Goal: Task Accomplishment & Management: Manage account settings

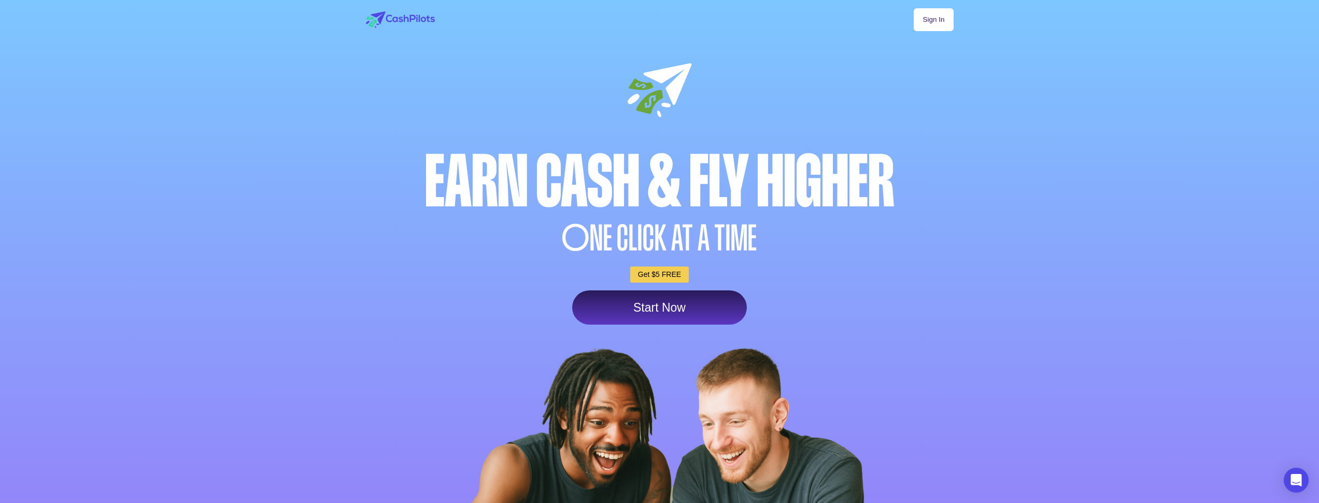
click at [935, 21] on link "Sign In" at bounding box center [933, 19] width 39 height 23
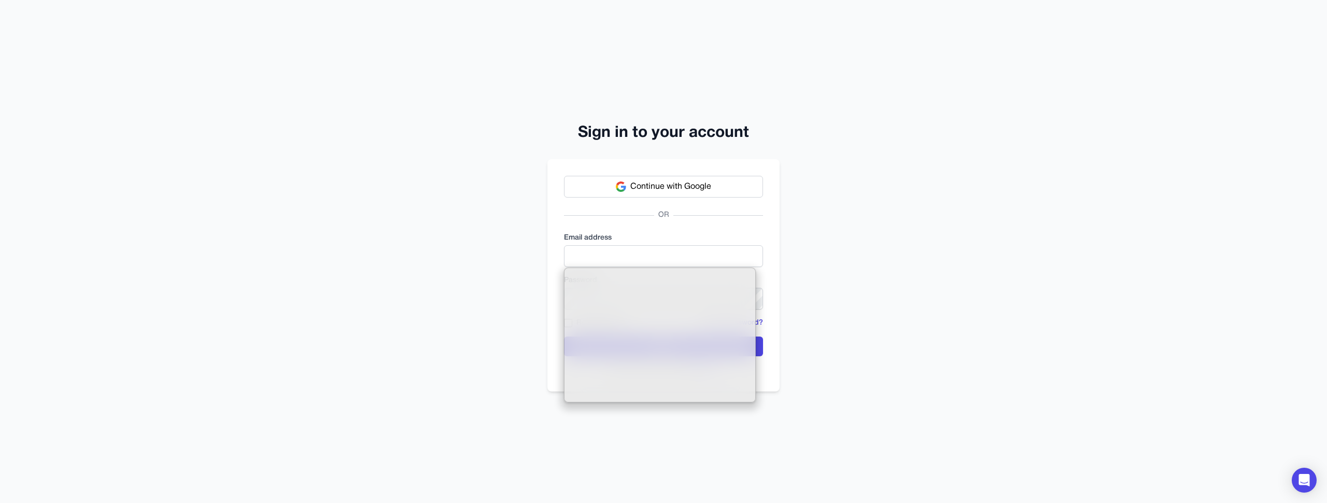
click at [632, 240] on label "Email address" at bounding box center [663, 238] width 199 height 10
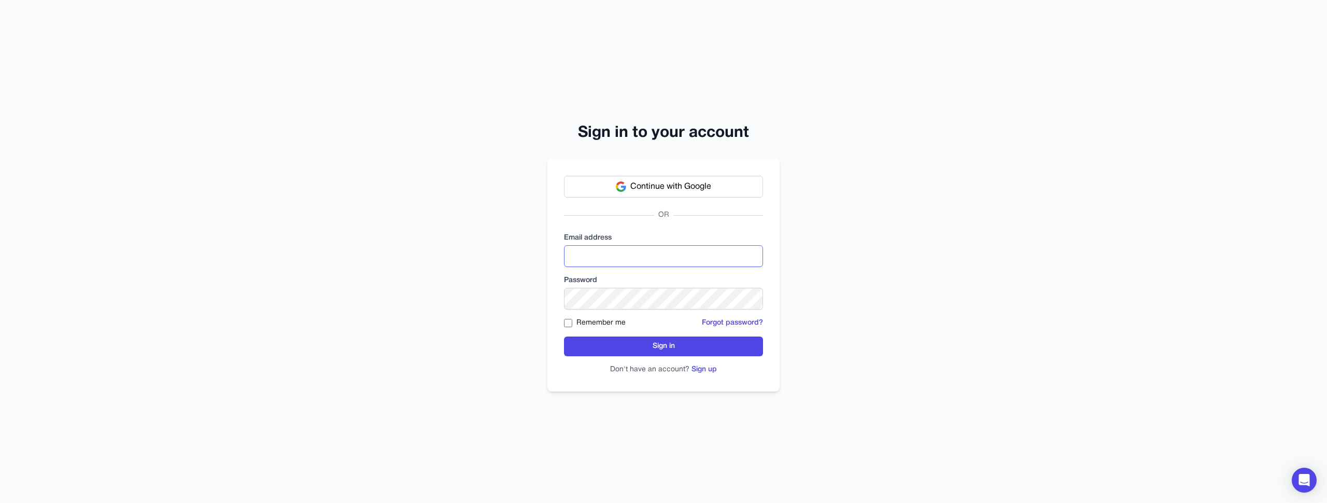
click at [626, 261] on input "email" at bounding box center [663, 256] width 199 height 22
type input "**********"
click at [706, 339] on button "Sign in" at bounding box center [663, 346] width 199 height 20
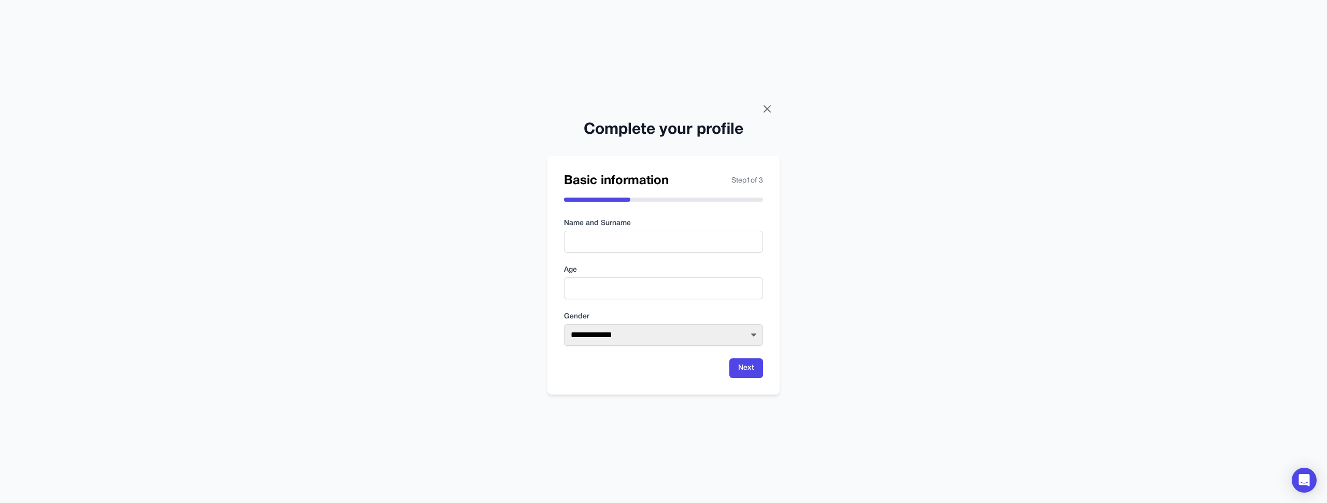
drag, startPoint x: 764, startPoint y: 102, endPoint x: 771, endPoint y: 108, distance: 9.5
click at [765, 102] on div "**********" at bounding box center [663, 251] width 1327 height 503
click at [771, 108] on icon at bounding box center [767, 109] width 12 height 12
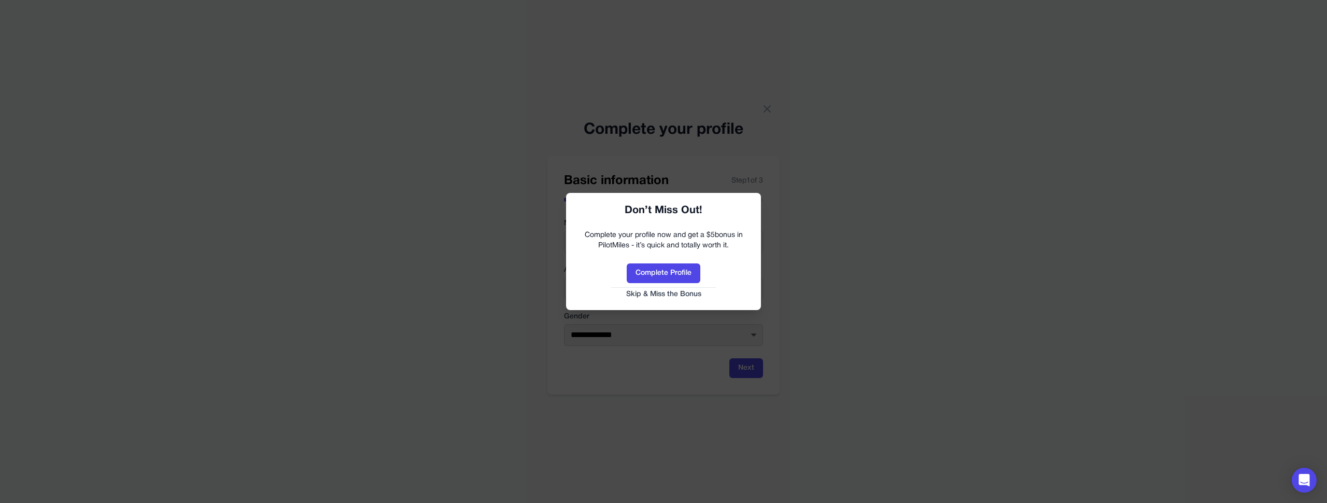
click at [648, 293] on button "Skip & Miss the Bonus" at bounding box center [663, 294] width 174 height 10
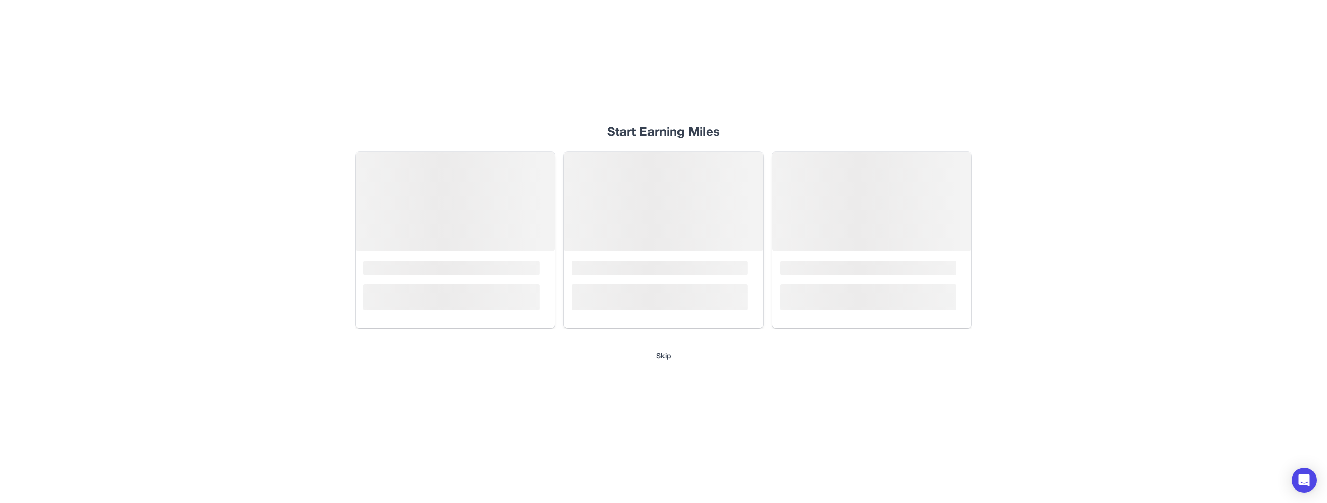
click at [663, 353] on button "Skip" at bounding box center [663, 356] width 15 height 10
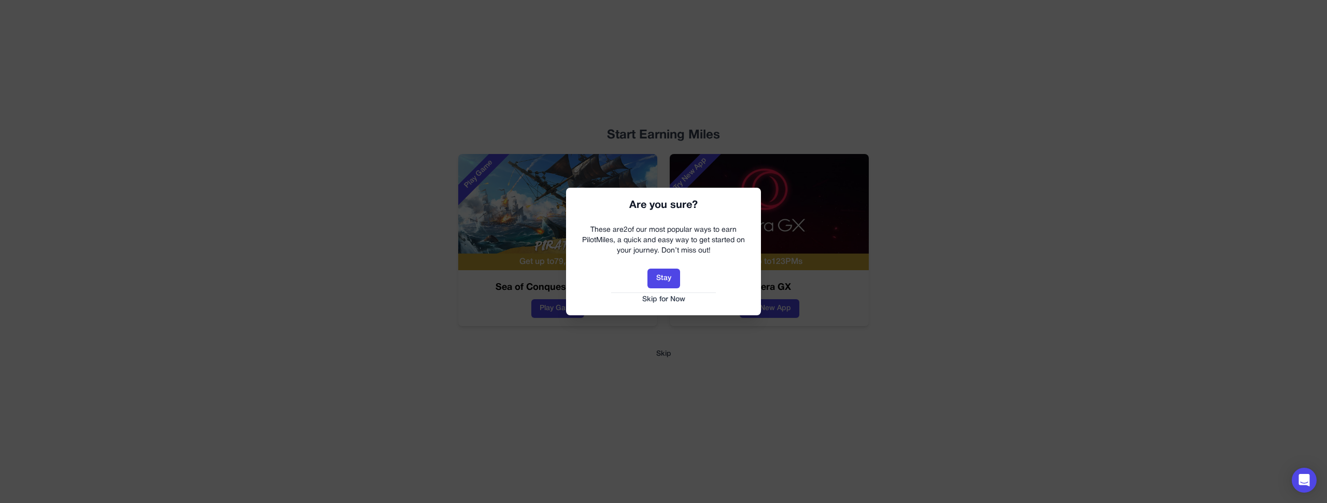
click at [669, 301] on button "Skip for Now" at bounding box center [663, 299] width 174 height 10
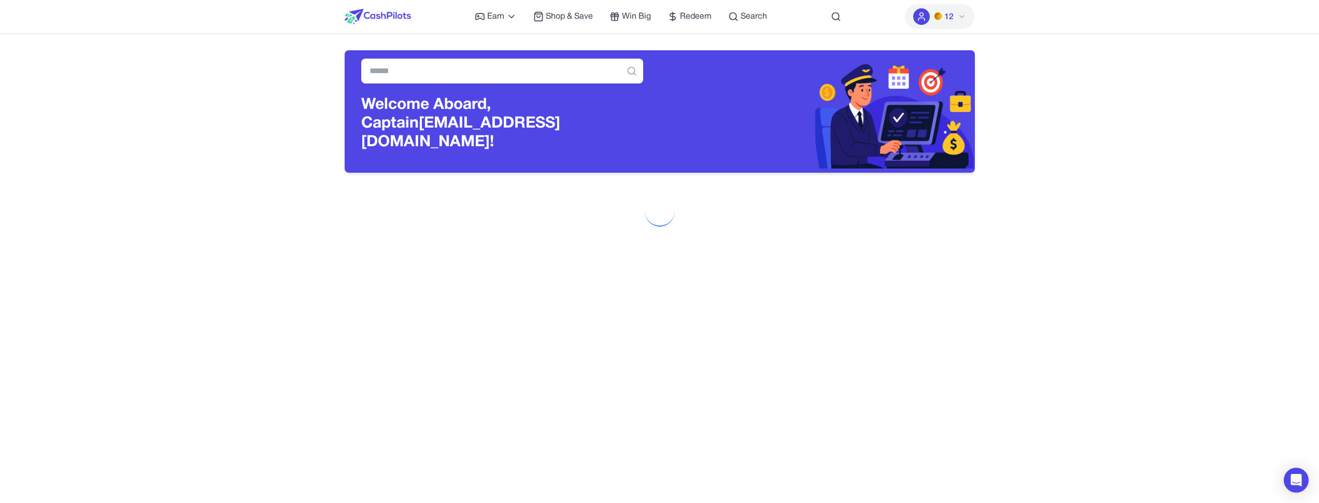
click at [944, 13] on span "12" at bounding box center [944, 16] width 20 height 12
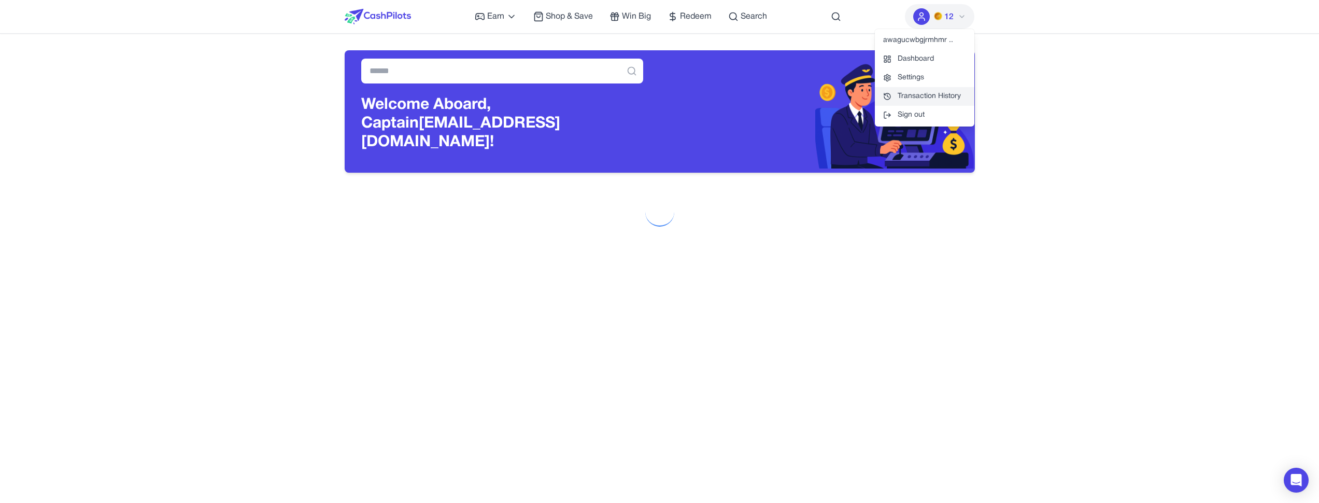
click at [951, 93] on link "Transaction History" at bounding box center [924, 96] width 99 height 19
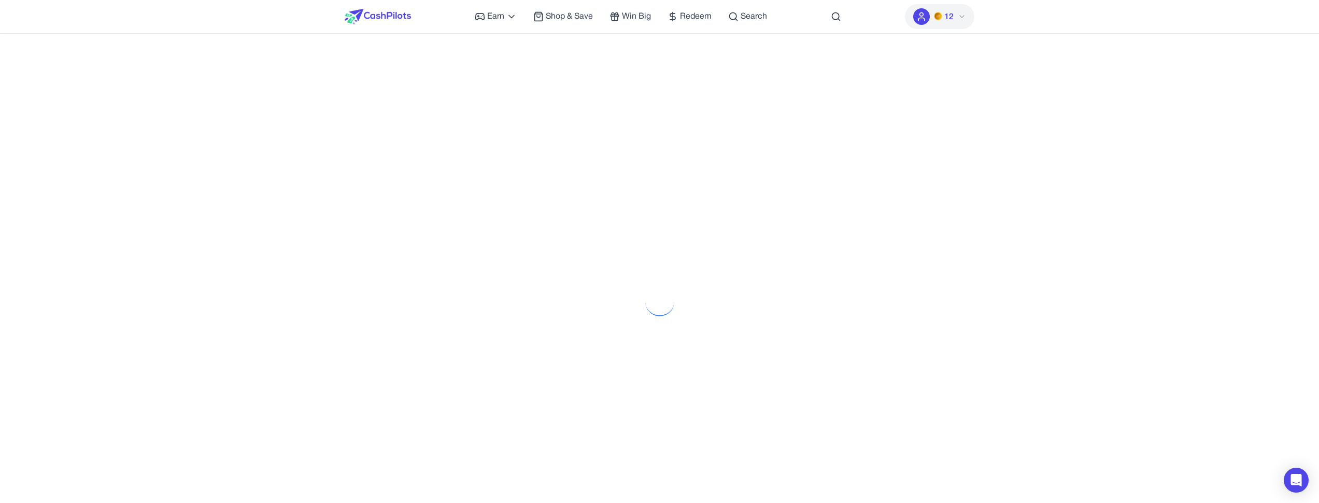
drag, startPoint x: 1115, startPoint y: 134, endPoint x: 995, endPoint y: 123, distance: 119.7
click at [1113, 133] on div "Earn Play Games Enjoy fun games and earn Try New App Test new app for rewards T…" at bounding box center [659, 413] width 1319 height 826
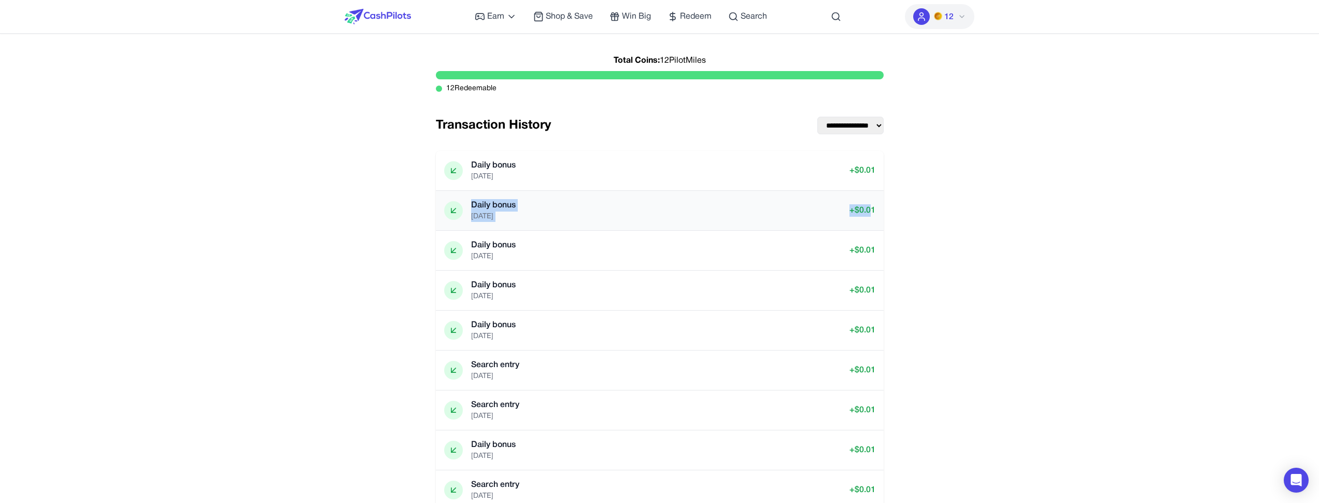
drag, startPoint x: 859, startPoint y: 165, endPoint x: 872, endPoint y: 213, distance: 50.4
click at [872, 211] on div "Daily bonus 06/09/2025 + $ 0.01 Daily bonus 05/09/2025 + $ 0.01 Daily bonus 03/…" at bounding box center [660, 390] width 448 height 478
click at [872, 213] on p "+ $ 0.01" at bounding box center [862, 210] width 26 height 12
click at [925, 19] on icon at bounding box center [921, 16] width 10 height 10
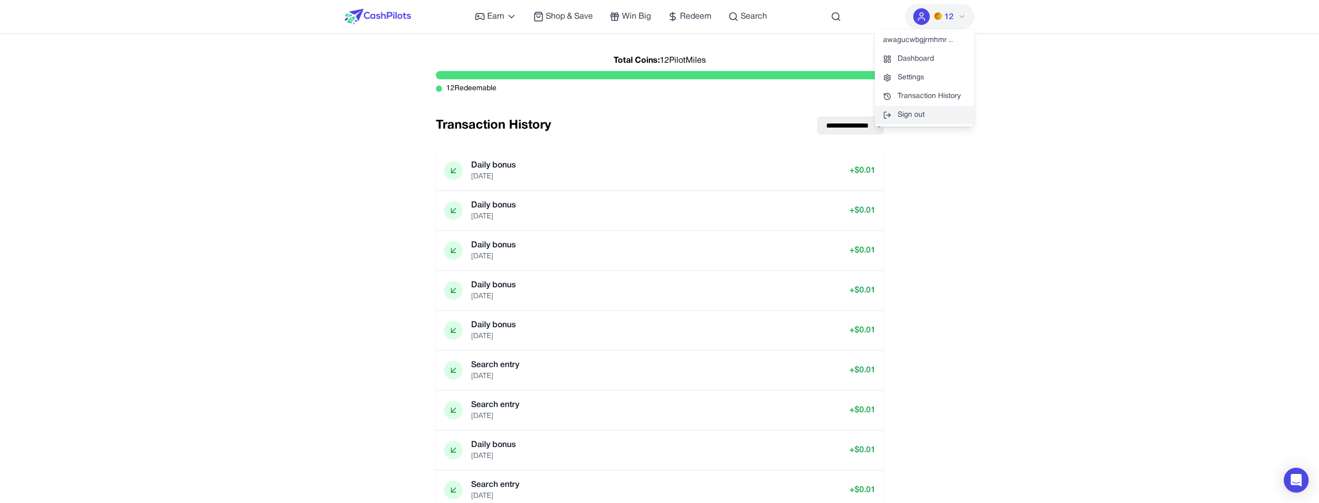
click at [937, 109] on button "Sign out" at bounding box center [924, 115] width 99 height 19
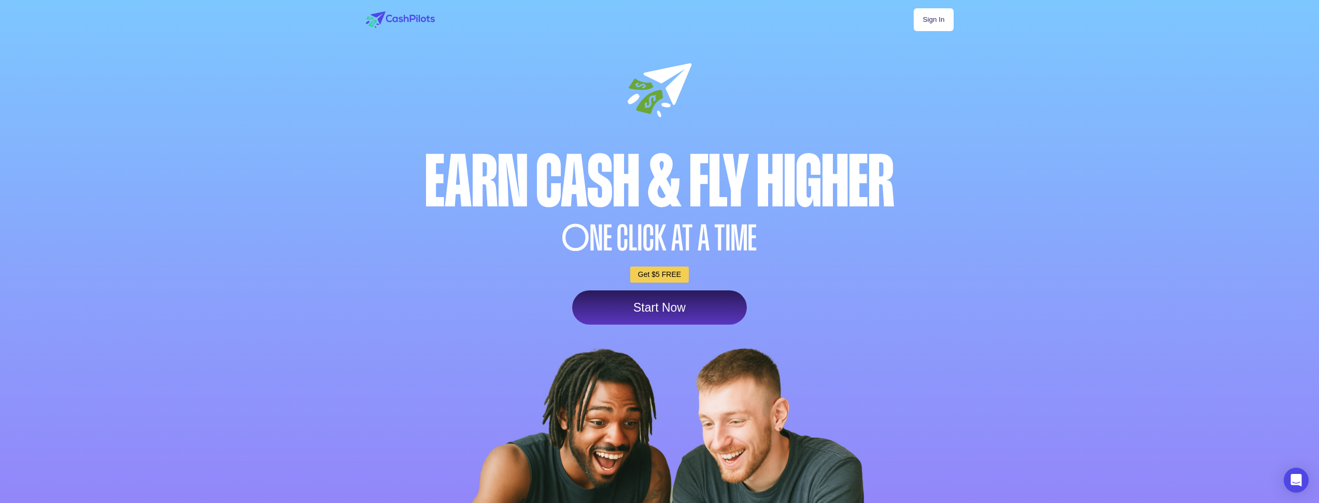
click at [933, 15] on link "Sign In" at bounding box center [933, 19] width 39 height 23
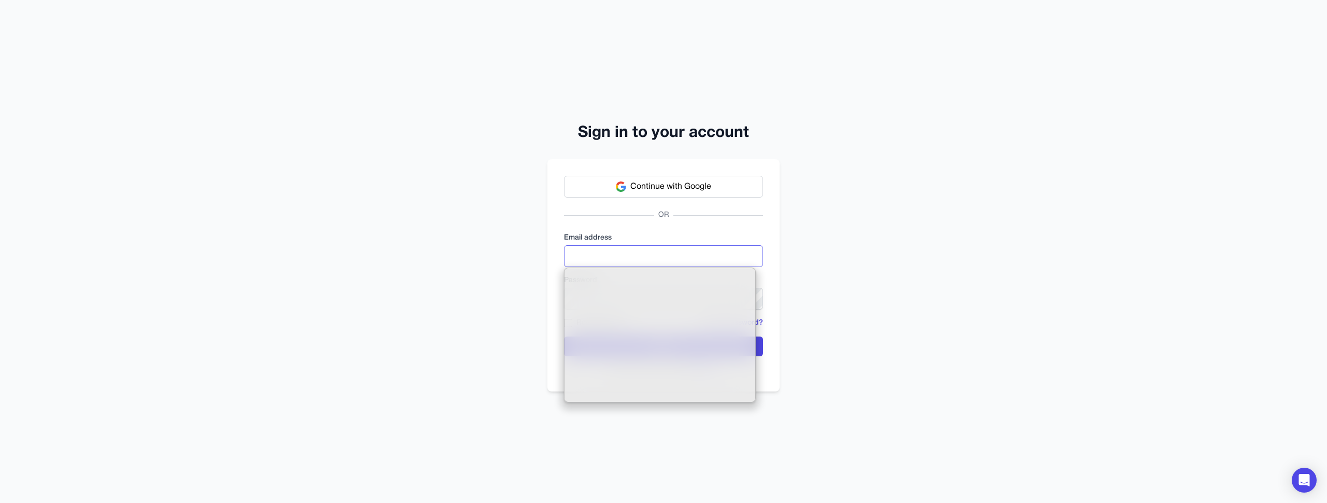
click at [726, 256] on input "email" at bounding box center [663, 256] width 199 height 22
click at [725, 255] on input "email" at bounding box center [663, 256] width 199 height 22
click at [731, 252] on input "email" at bounding box center [663, 256] width 199 height 22
click at [732, 253] on input "email" at bounding box center [663, 256] width 199 height 22
type input "**********"
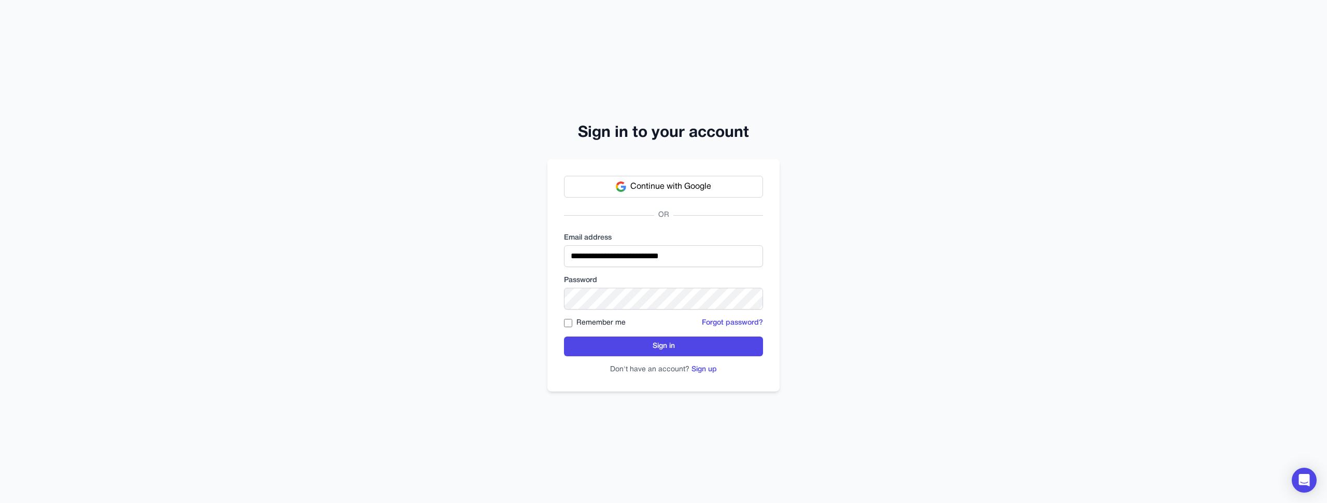
drag, startPoint x: 856, startPoint y: 313, endPoint x: 711, endPoint y: 334, distance: 145.5
click at [854, 313] on div "**********" at bounding box center [663, 251] width 1327 height 503
click at [707, 336] on form "**********" at bounding box center [663, 304] width 199 height 142
click at [700, 347] on button "Sign in" at bounding box center [663, 346] width 199 height 20
